Goal: Find contact information: Find contact information

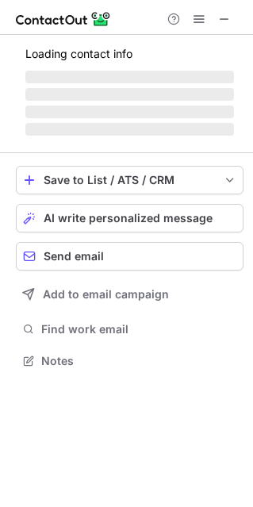
scroll to position [359, 253]
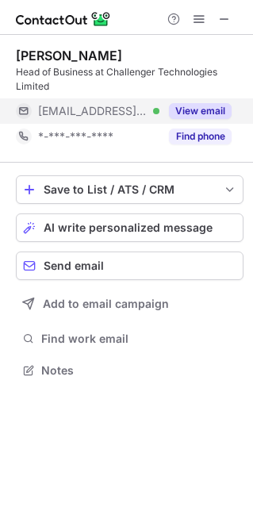
click at [208, 106] on button "View email" at bounding box center [200, 111] width 63 height 16
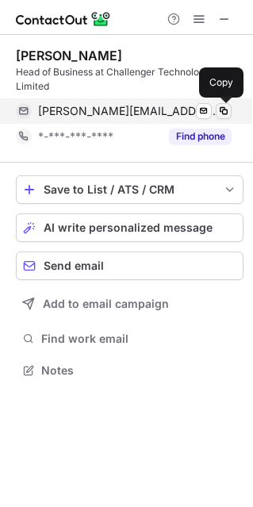
click at [223, 106] on span at bounding box center [224, 111] width 13 height 13
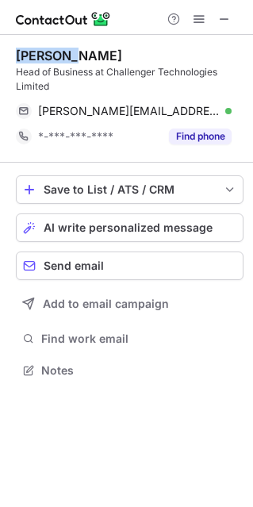
drag, startPoint x: 17, startPoint y: 57, endPoint x: 100, endPoint y: 56, distance: 83.4
click at [100, 56] on div "[PERSON_NAME]" at bounding box center [130, 56] width 228 height 16
copy div "[PERSON_NAME]"
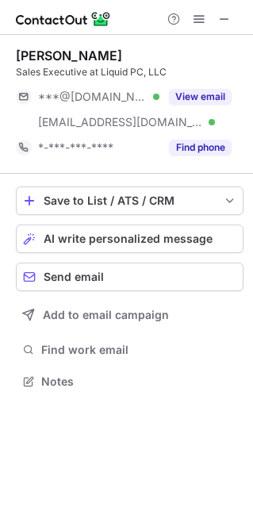
scroll to position [370, 253]
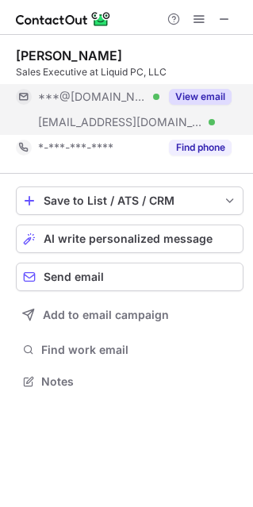
click at [198, 99] on button "View email" at bounding box center [200, 97] width 63 height 16
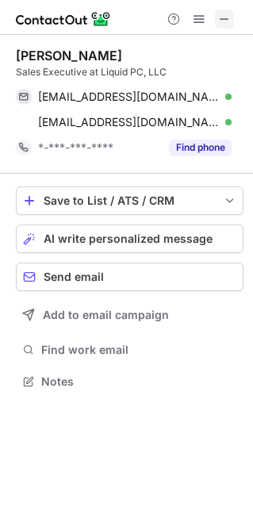
click at [219, 24] on span at bounding box center [224, 19] width 13 height 13
